Goal: Transaction & Acquisition: Subscribe to service/newsletter

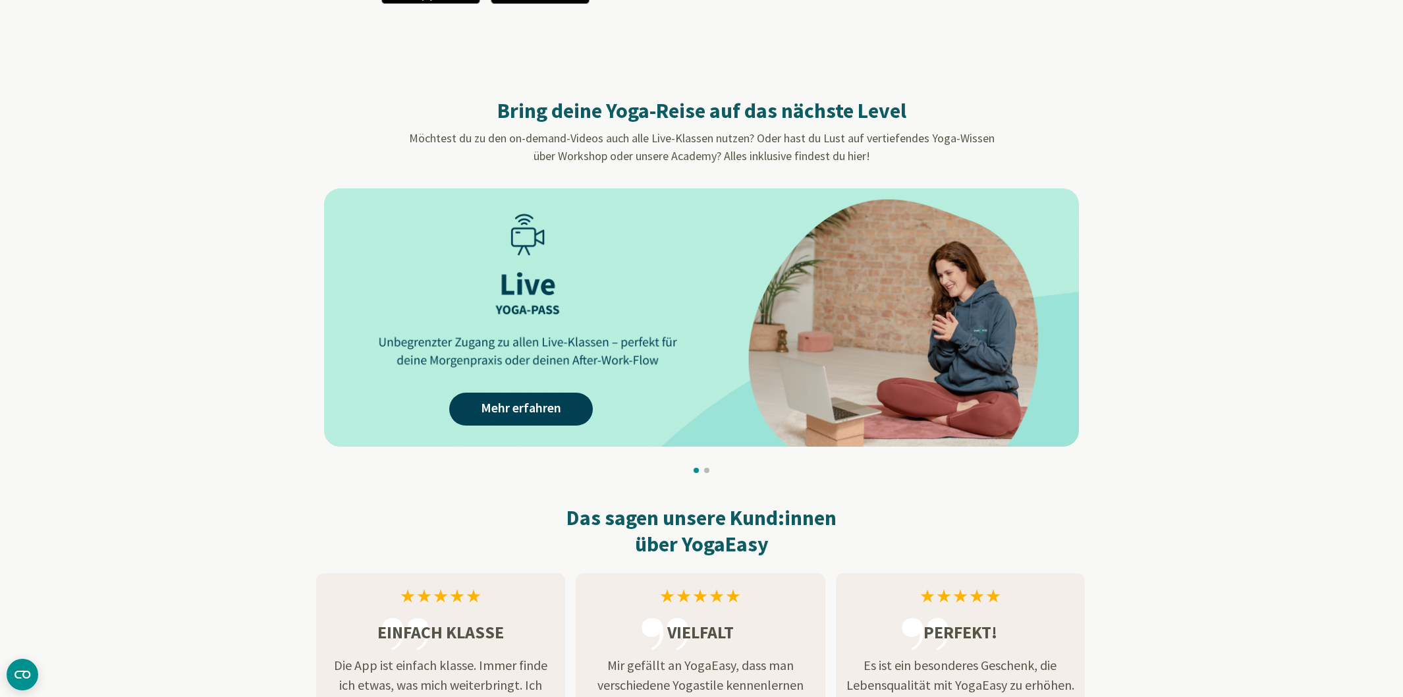
scroll to position [1131, 0]
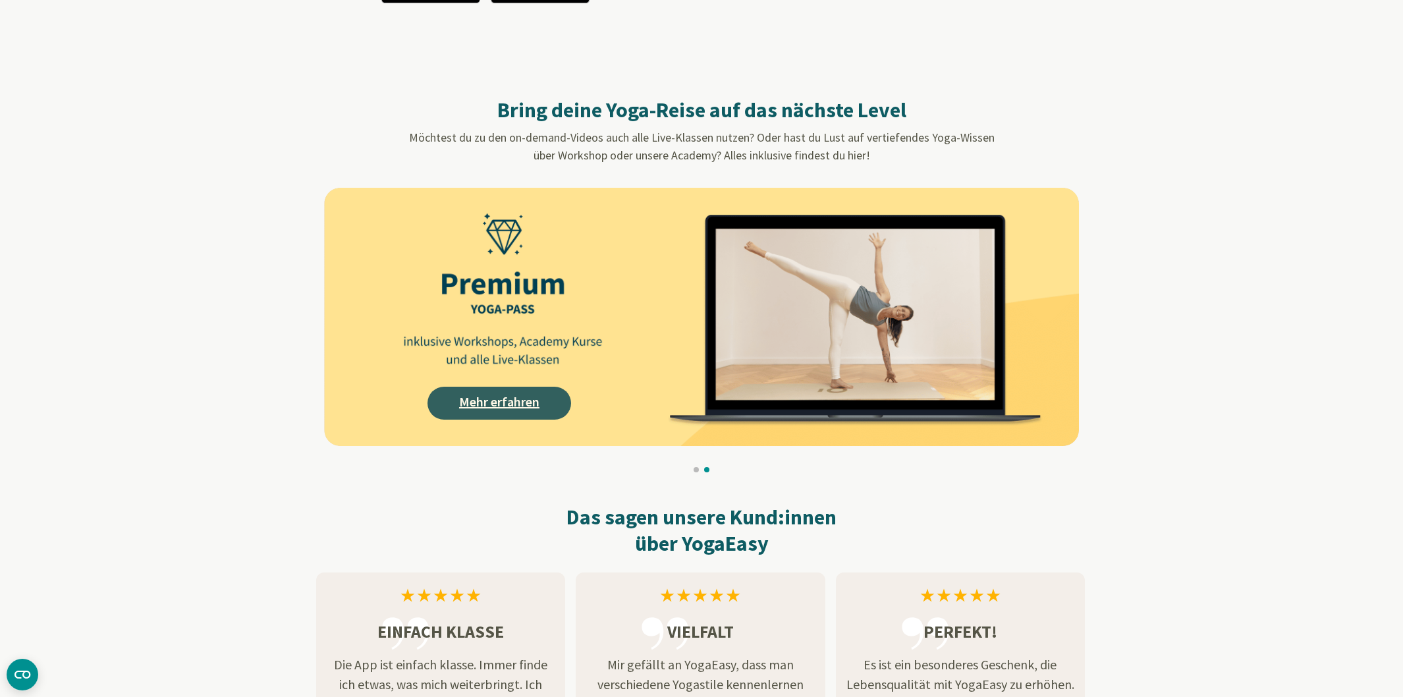
click at [474, 400] on link "Mehr erfahren" at bounding box center [499, 403] width 144 height 33
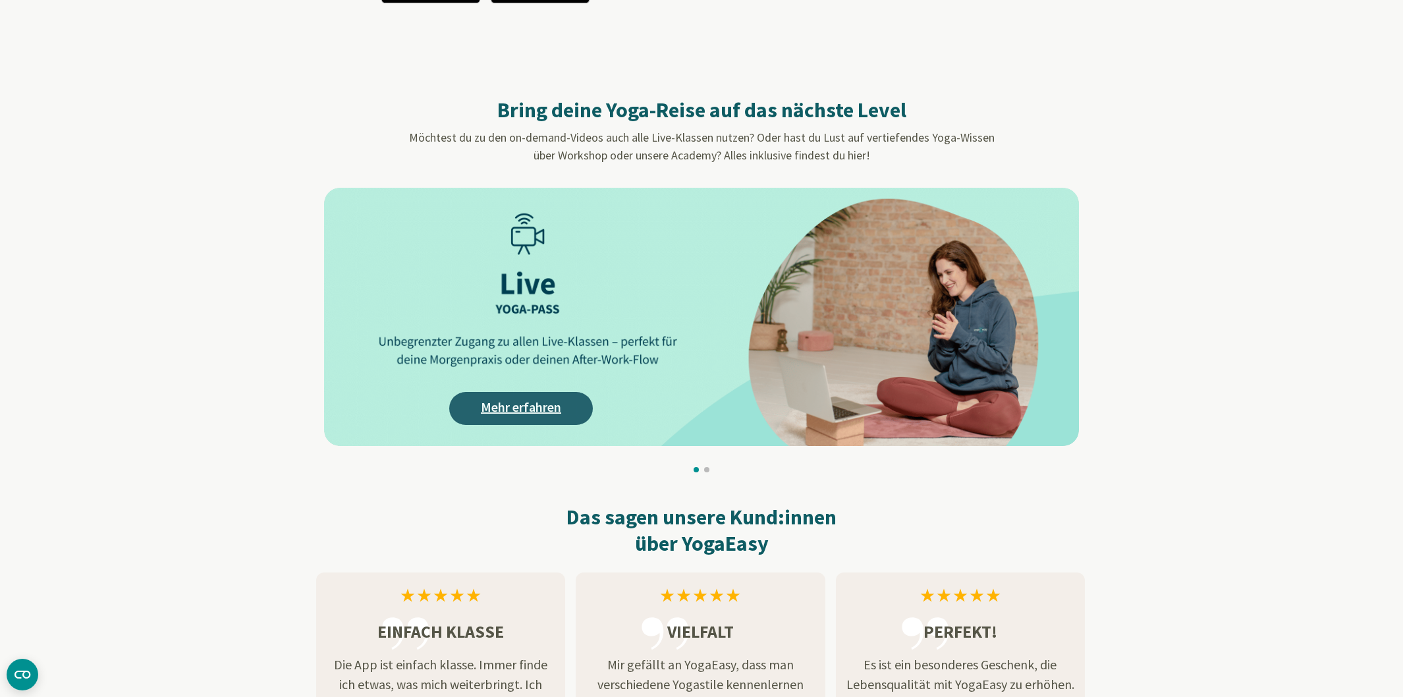
click at [545, 404] on link "Mehr erfahren" at bounding box center [521, 408] width 144 height 33
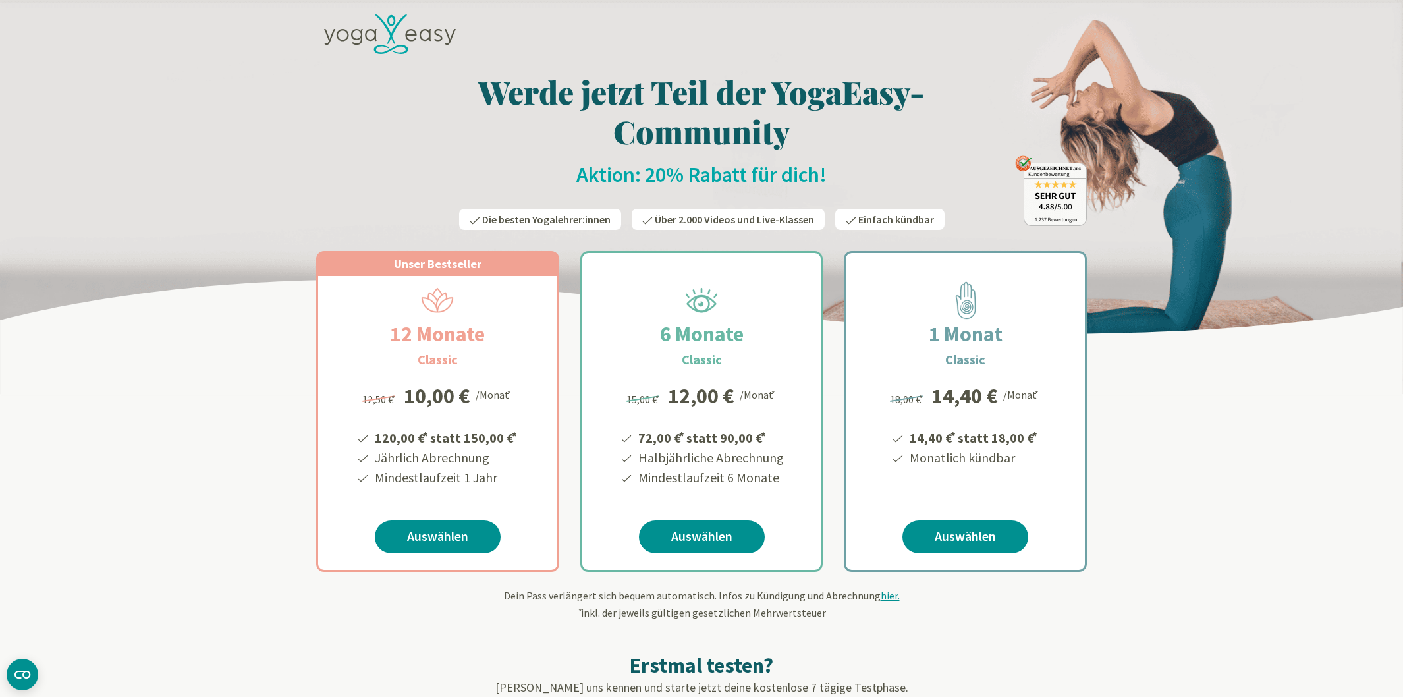
scroll to position [4, 0]
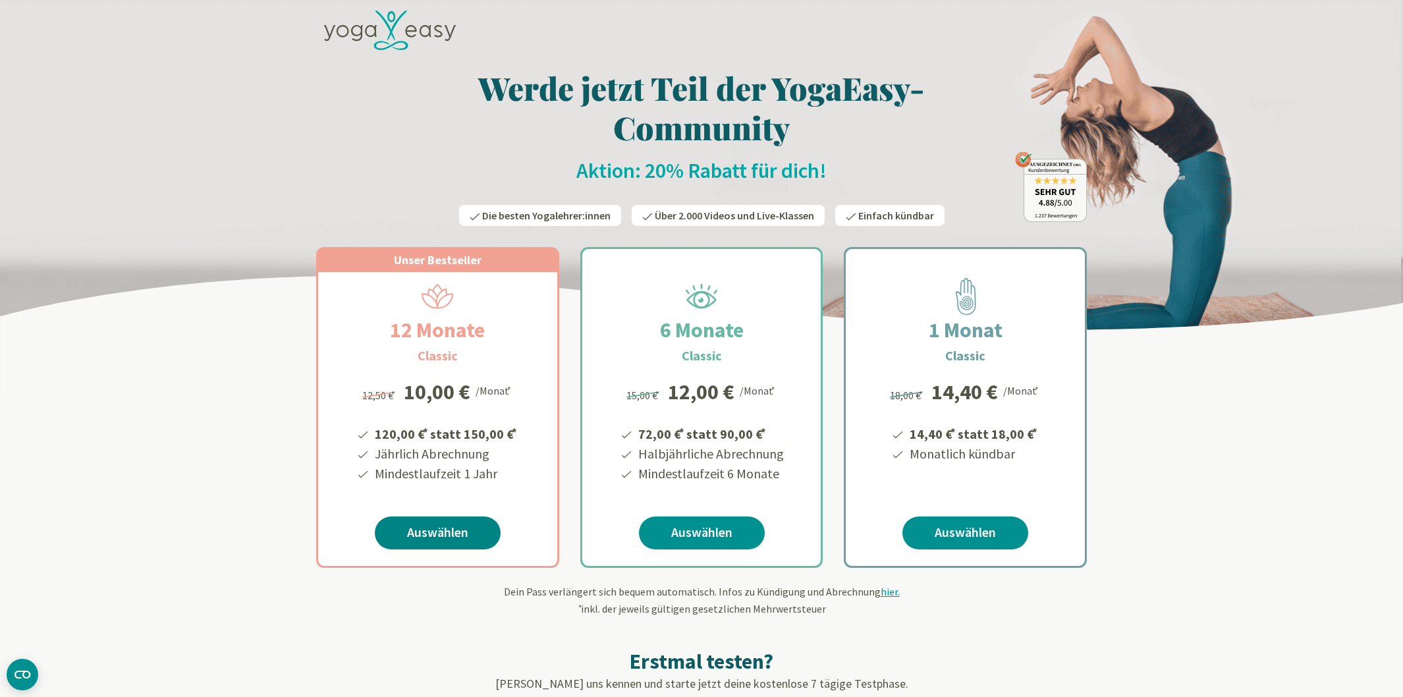
click at [433, 527] on link "Auswählen" at bounding box center [438, 532] width 126 height 33
